Goal: Communication & Community: Answer question/provide support

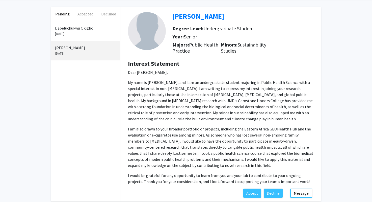
scroll to position [46, 0]
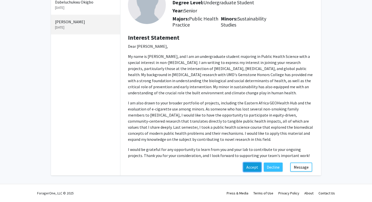
click at [256, 167] on button "Accept" at bounding box center [252, 166] width 18 height 9
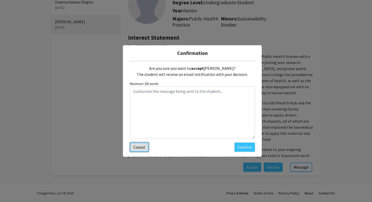
click at [137, 147] on button "Cancel" at bounding box center [139, 146] width 19 height 9
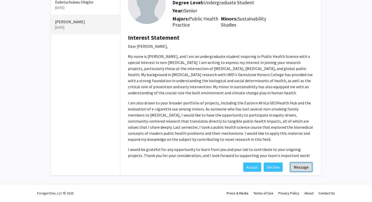
click at [296, 167] on button "Message" at bounding box center [301, 166] width 22 height 9
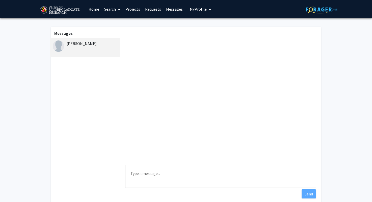
click at [198, 175] on textarea "Type a message" at bounding box center [220, 176] width 191 height 23
paste textarea "[PERSON_NAME]"
type textarea "E"
paste textarea "Thanks for reaching out. Sounds like you would be a great fit. I’m working on s…"
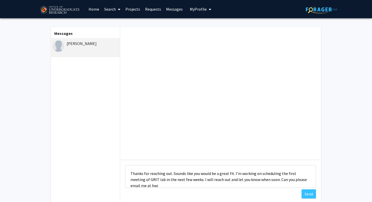
scroll to position [1, 0]
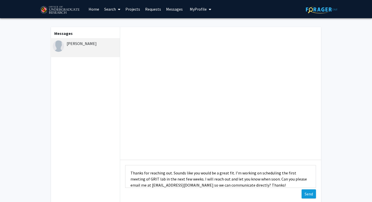
type textarea "Thanks for reaching out. Sounds like you would be a great fit. I’m working on s…"
click at [309, 194] on button "Send" at bounding box center [308, 193] width 14 height 9
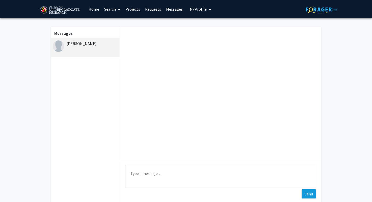
scroll to position [0, 0]
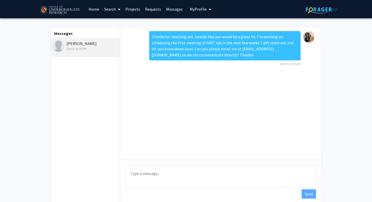
click at [73, 49] on div "[DATE] 10:30 AM" at bounding box center [86, 48] width 66 height 5
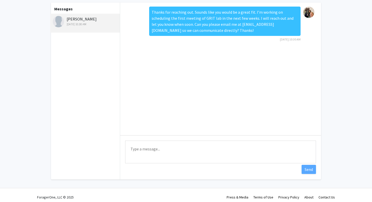
scroll to position [29, 0]
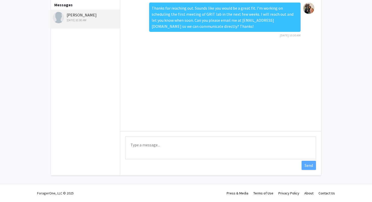
click at [80, 15] on div "[PERSON_NAME] [DATE] 10:30 AM" at bounding box center [86, 17] width 66 height 11
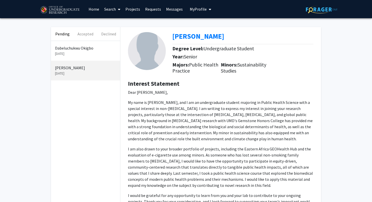
click at [99, 72] on p "[DATE]" at bounding box center [85, 73] width 61 height 5
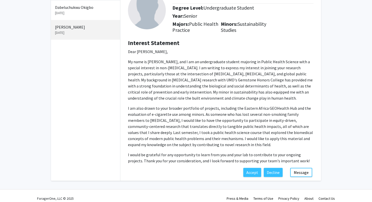
scroll to position [46, 0]
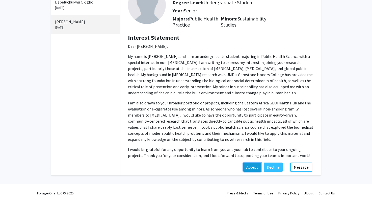
click at [253, 166] on button "Accept" at bounding box center [252, 166] width 18 height 9
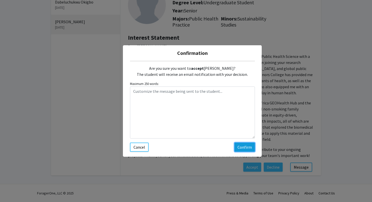
click at [240, 145] on button "Confirm" at bounding box center [244, 146] width 20 height 9
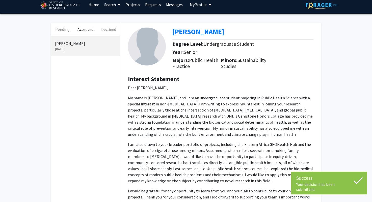
scroll to position [0, 0]
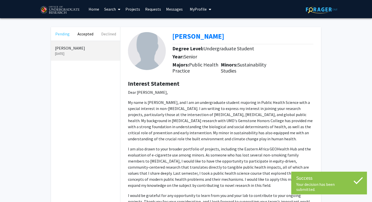
click at [63, 33] on button "Pending" at bounding box center [62, 34] width 23 height 14
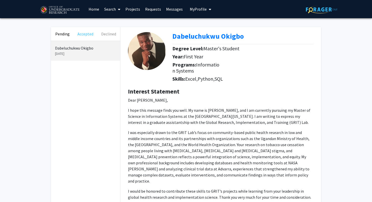
click at [80, 33] on button "Accepted" at bounding box center [85, 34] width 23 height 14
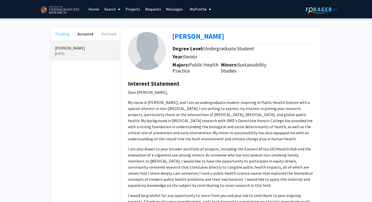
click at [63, 35] on button "Pending" at bounding box center [62, 34] width 23 height 14
